Goal: Book appointment/travel/reservation

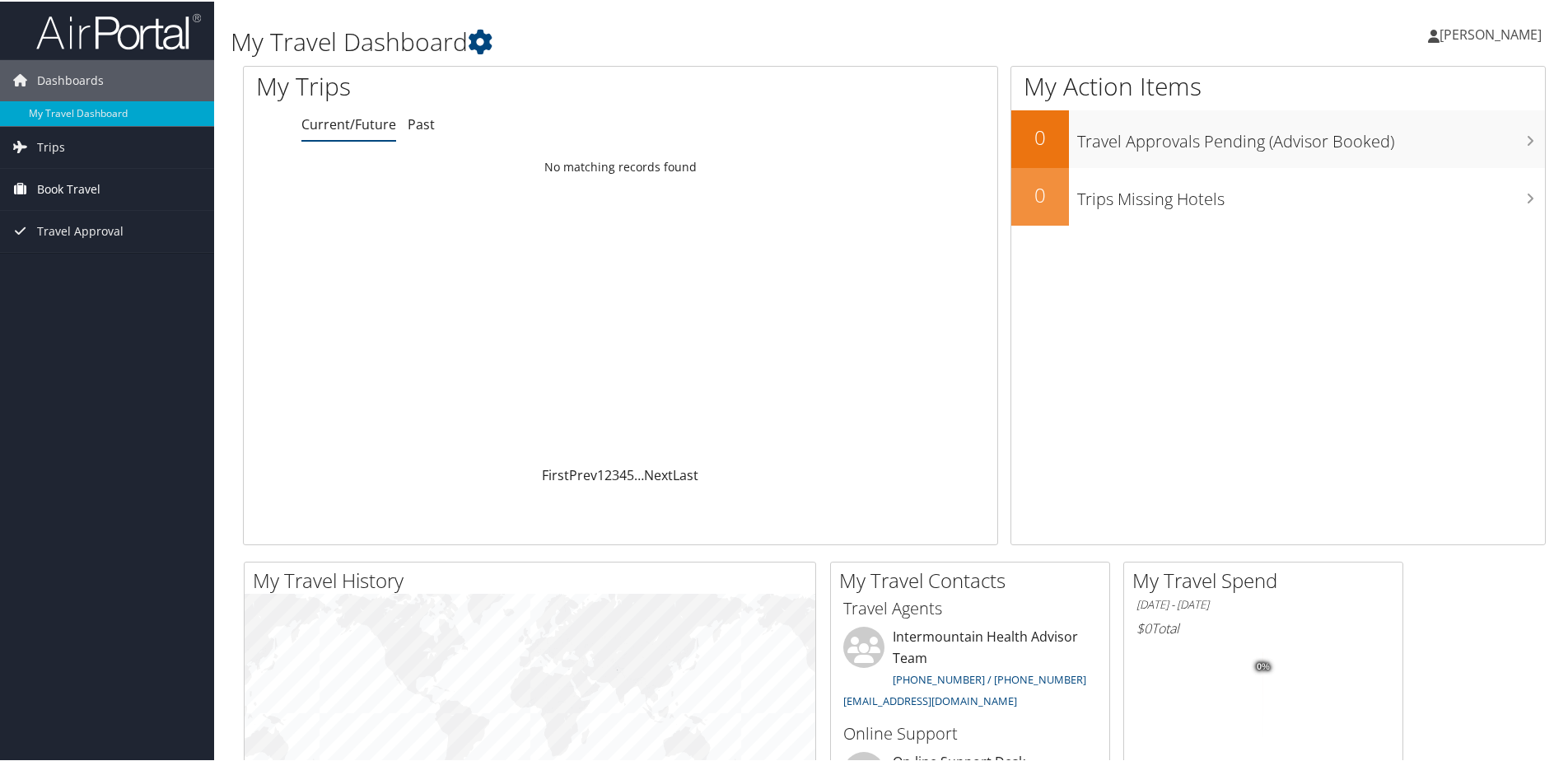
click at [60, 185] on span "Book Travel" at bounding box center [68, 188] width 63 height 42
click at [116, 266] on link "Book/Manage Online Trips" at bounding box center [107, 270] width 214 height 25
click at [111, 226] on link "Agent Booking Request" at bounding box center [107, 221] width 214 height 25
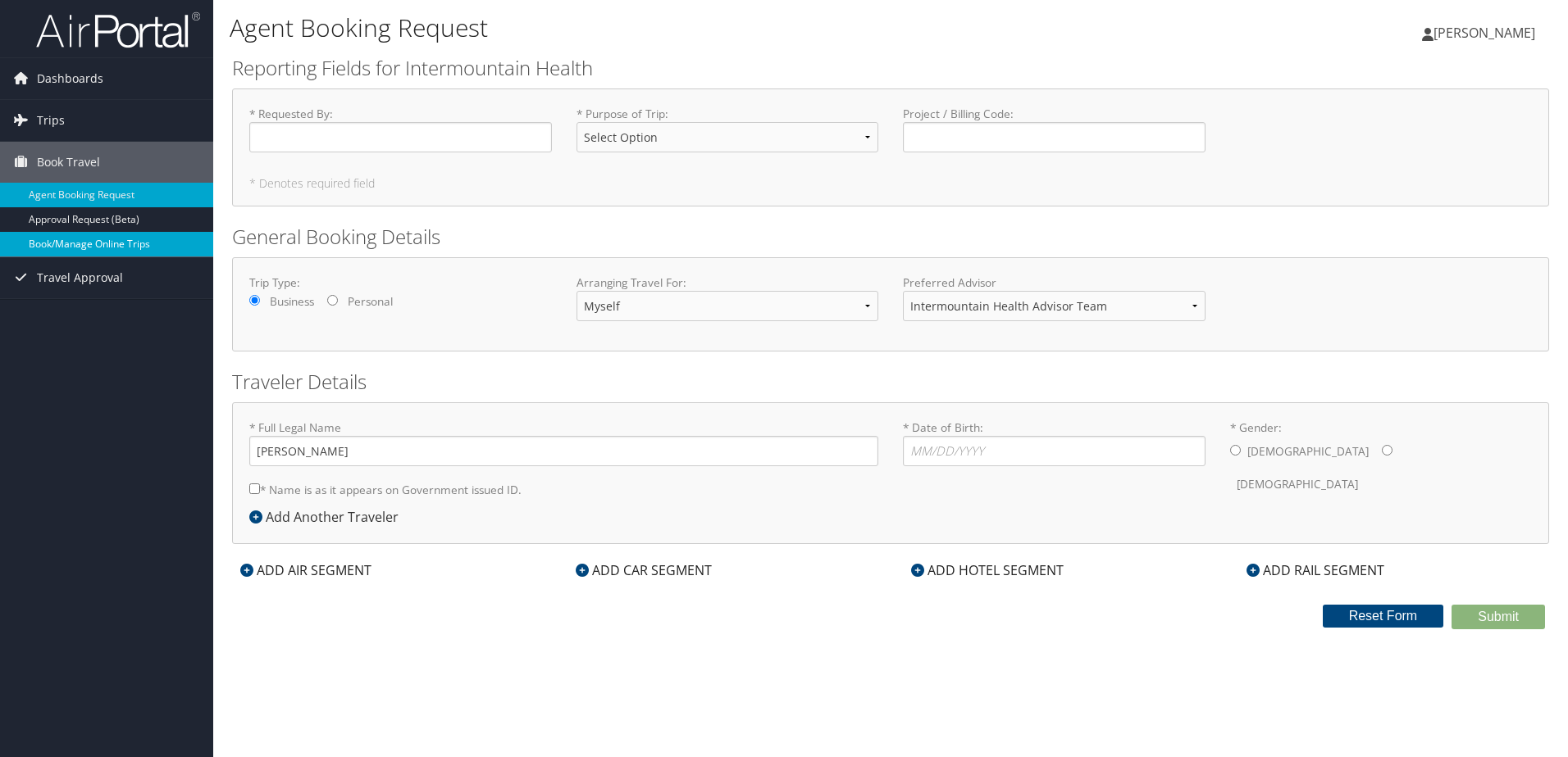
click at [129, 232] on link "Book/Manage Online Trips" at bounding box center [106, 244] width 213 height 25
